Goal: Information Seeking & Learning: Learn about a topic

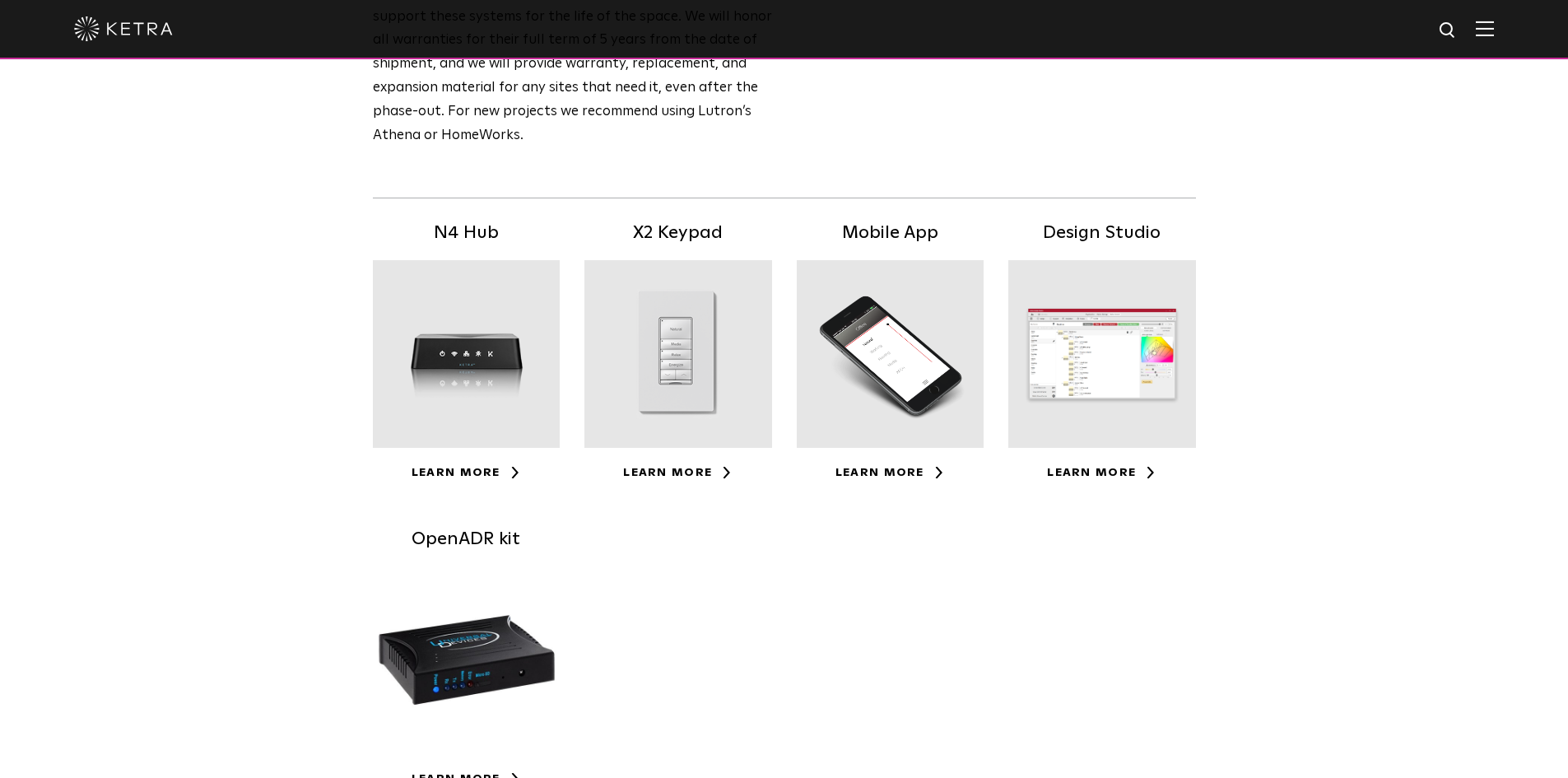
scroll to position [247, 0]
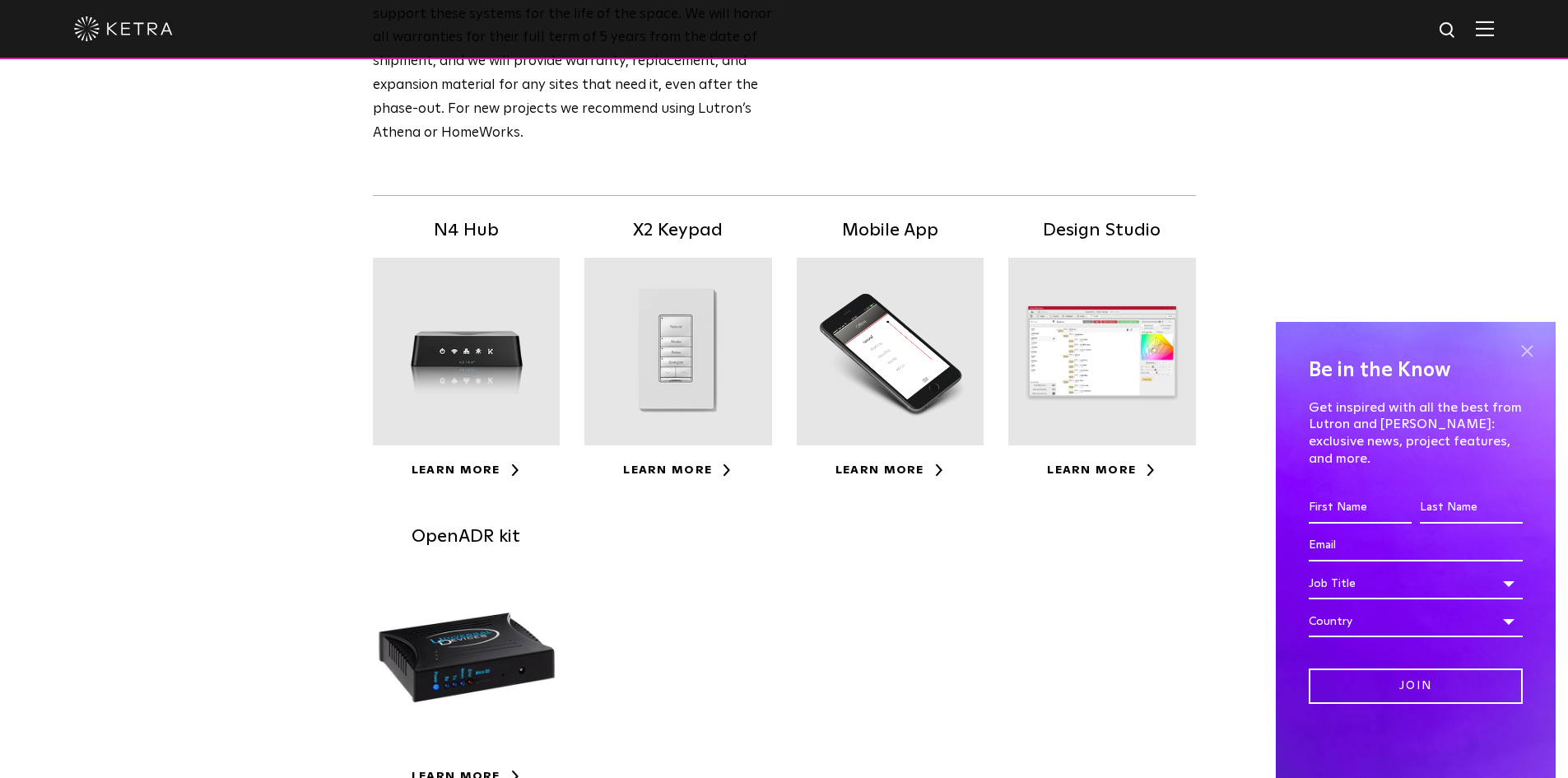
click at [1527, 363] on span at bounding box center [1527, 351] width 25 height 25
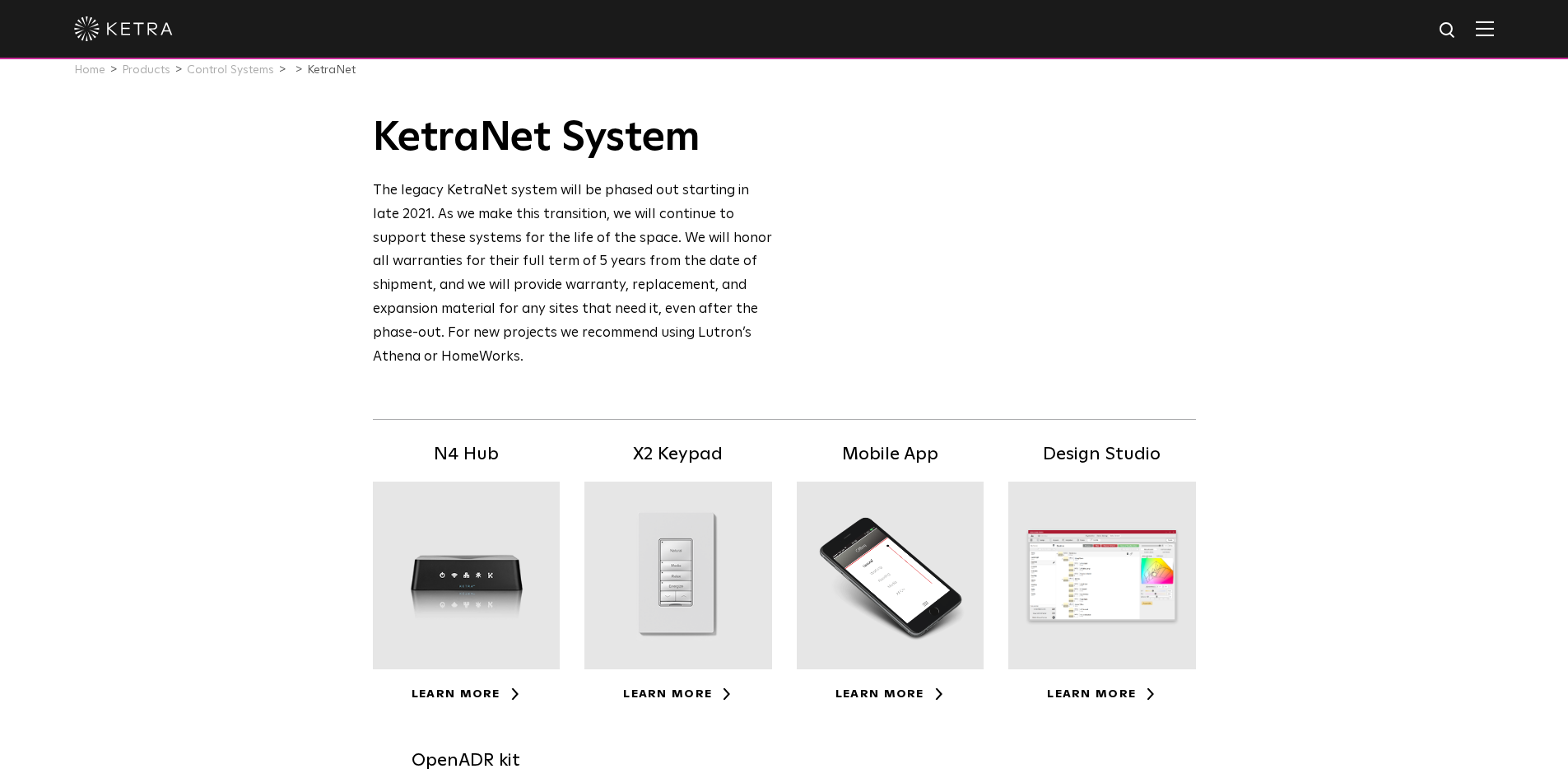
scroll to position [0, 0]
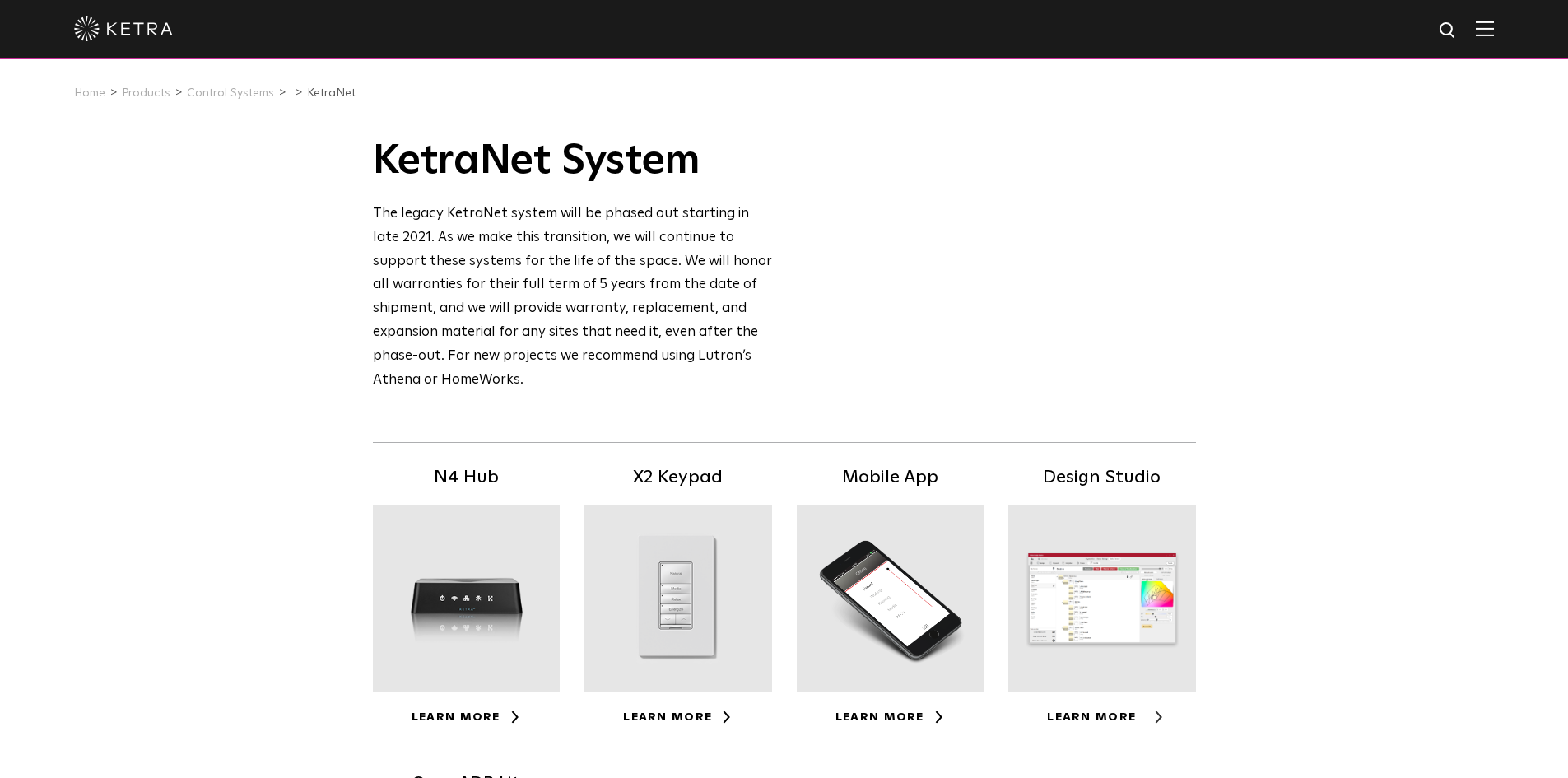
click at [1107, 711] on link "Learn More" at bounding box center [1101, 717] width 110 height 12
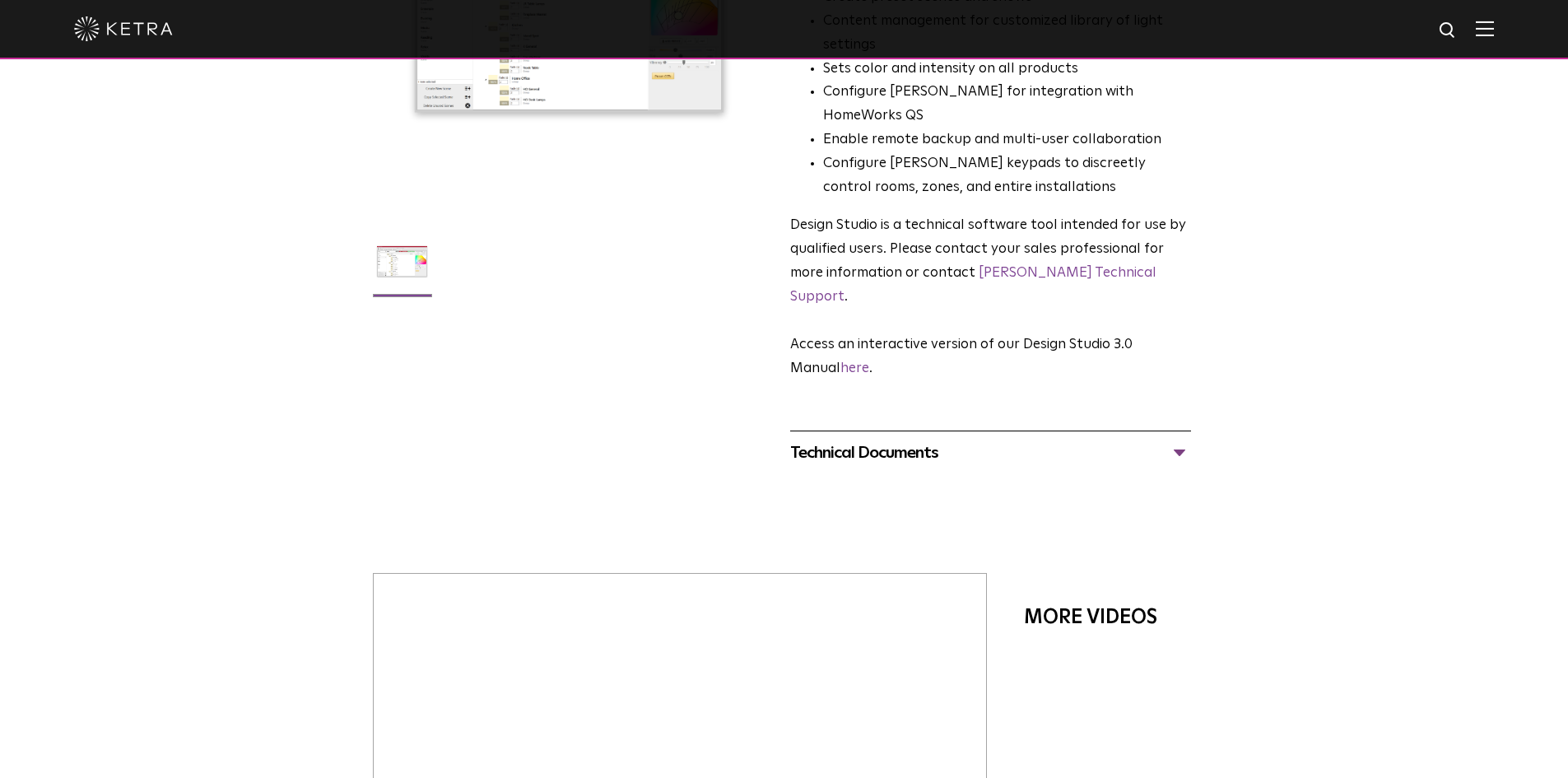
scroll to position [329, 0]
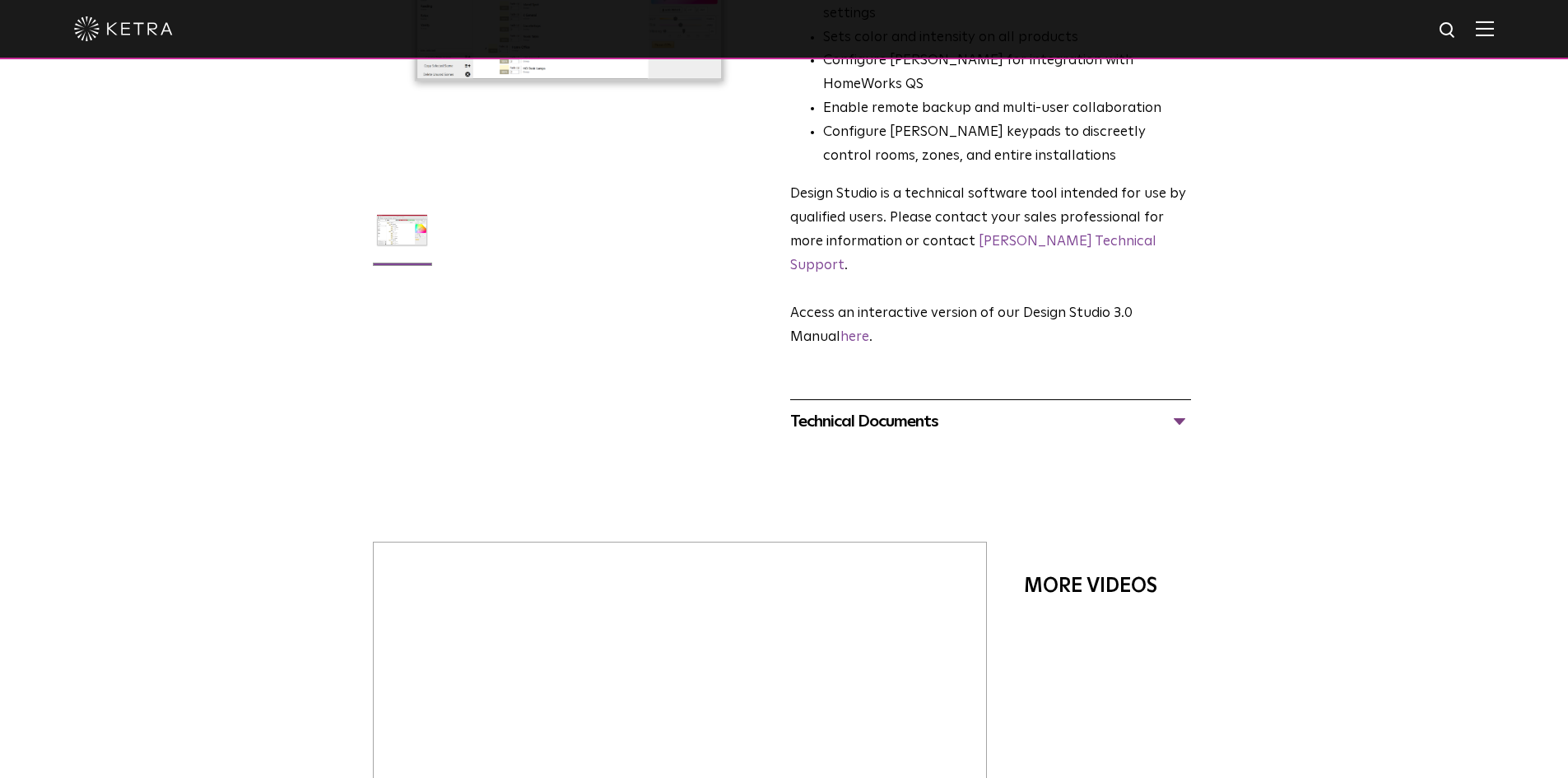
click at [1175, 408] on div "Technical Documents" at bounding box center [991, 422] width 401 height 26
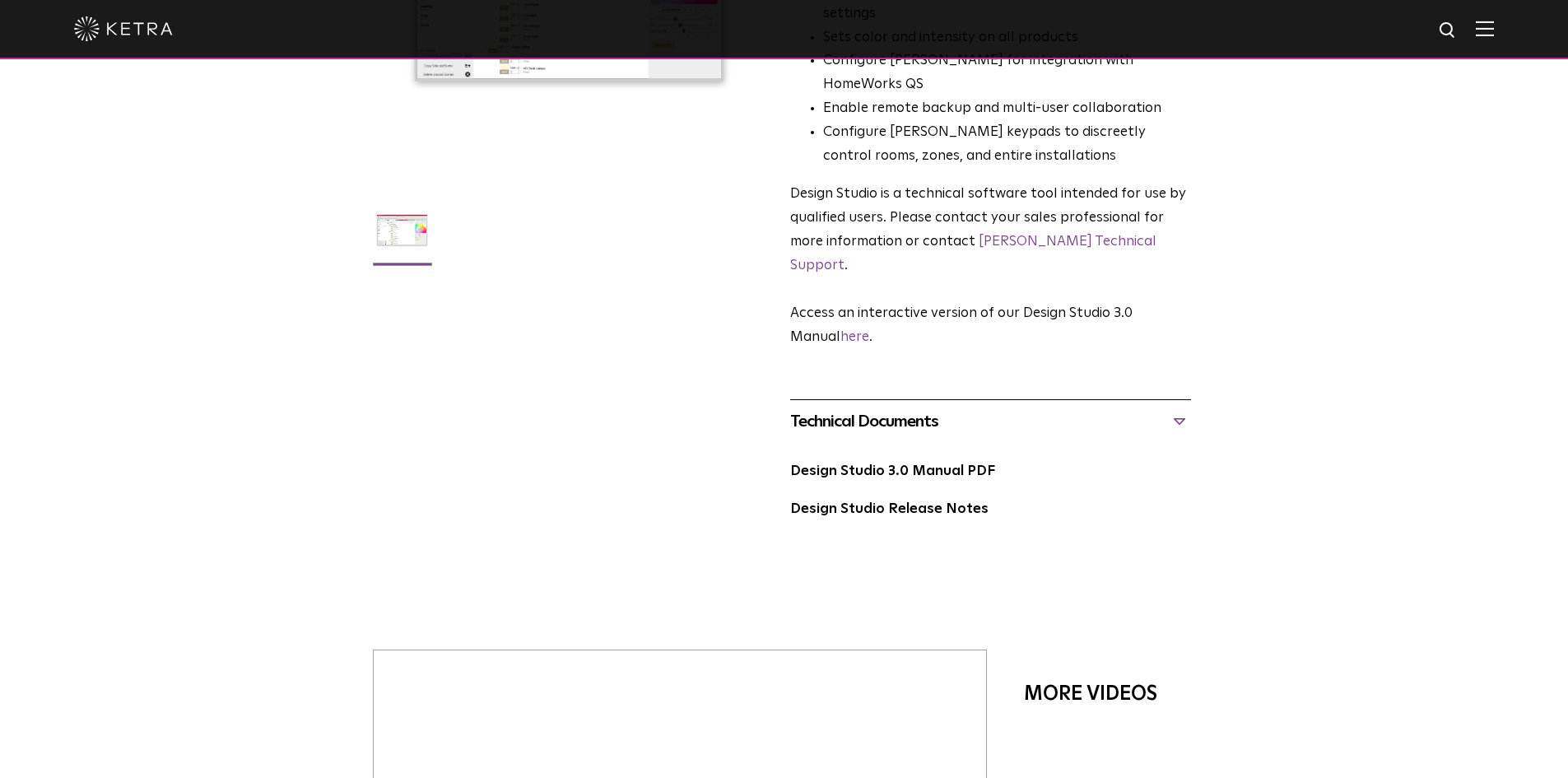
click at [1175, 408] on div "Technical Documents" at bounding box center [991, 422] width 401 height 26
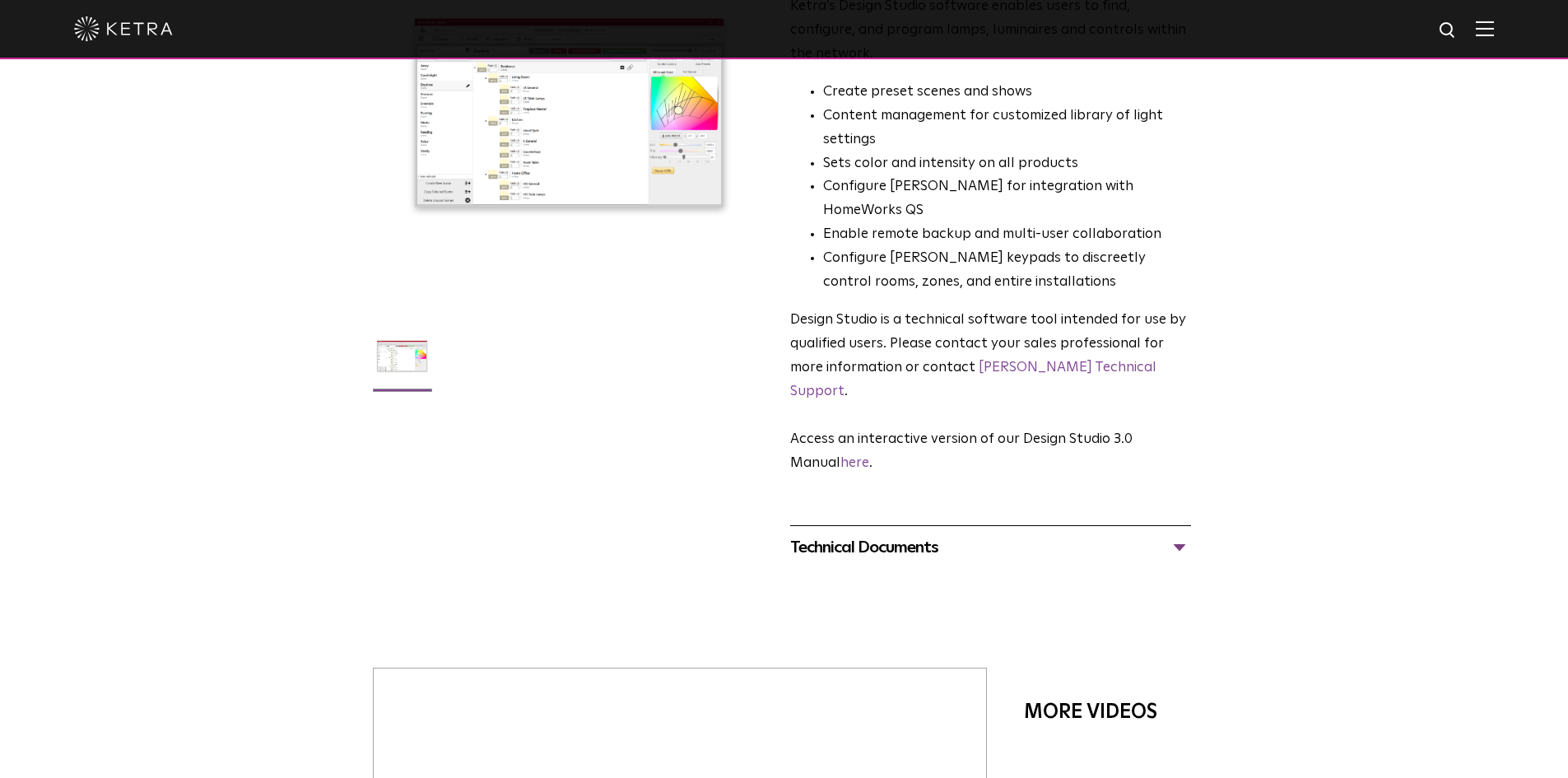
scroll to position [0, 0]
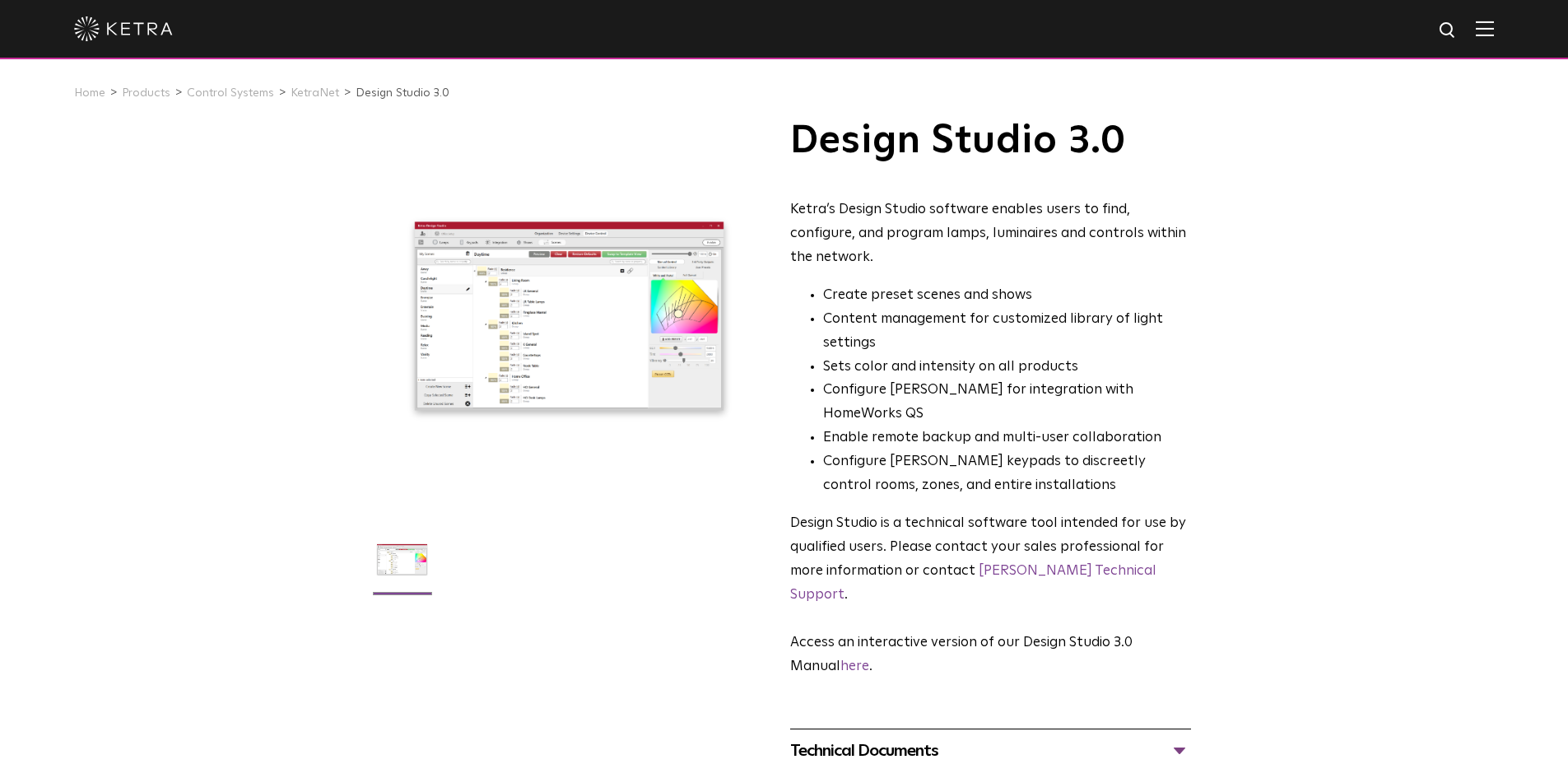
click at [554, 312] on div at bounding box center [569, 317] width 393 height 393
